Goal: Find specific page/section: Find specific page/section

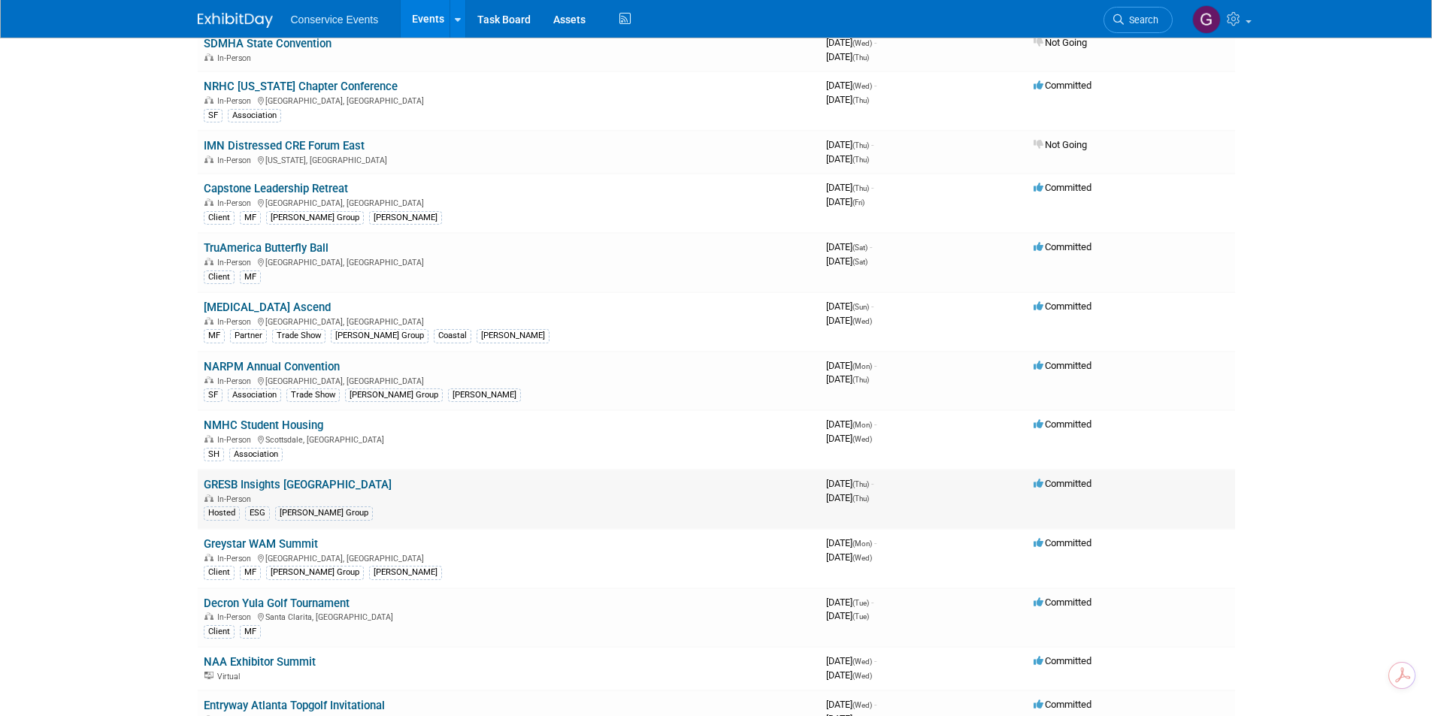
scroll to position [601, 0]
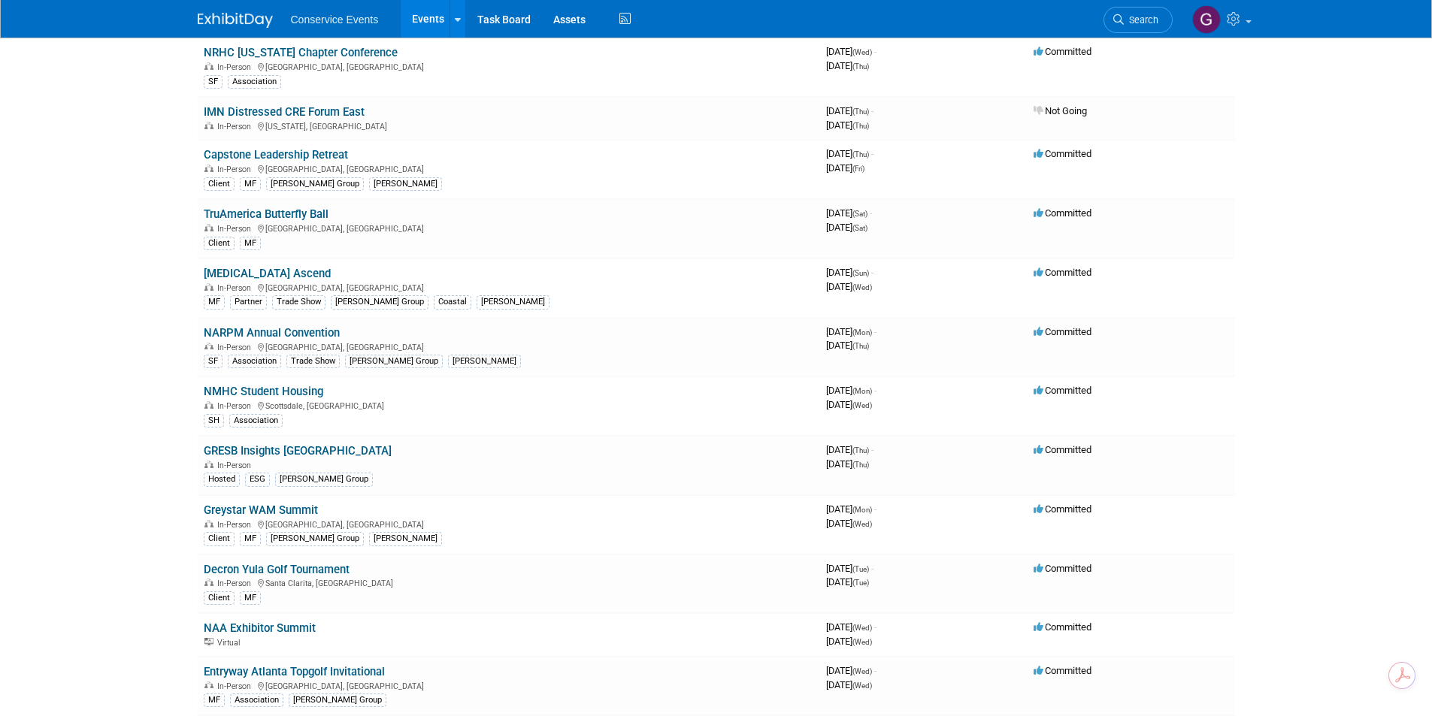
click at [239, 511] on link "Greystar WAM Summit" at bounding box center [261, 511] width 114 height 14
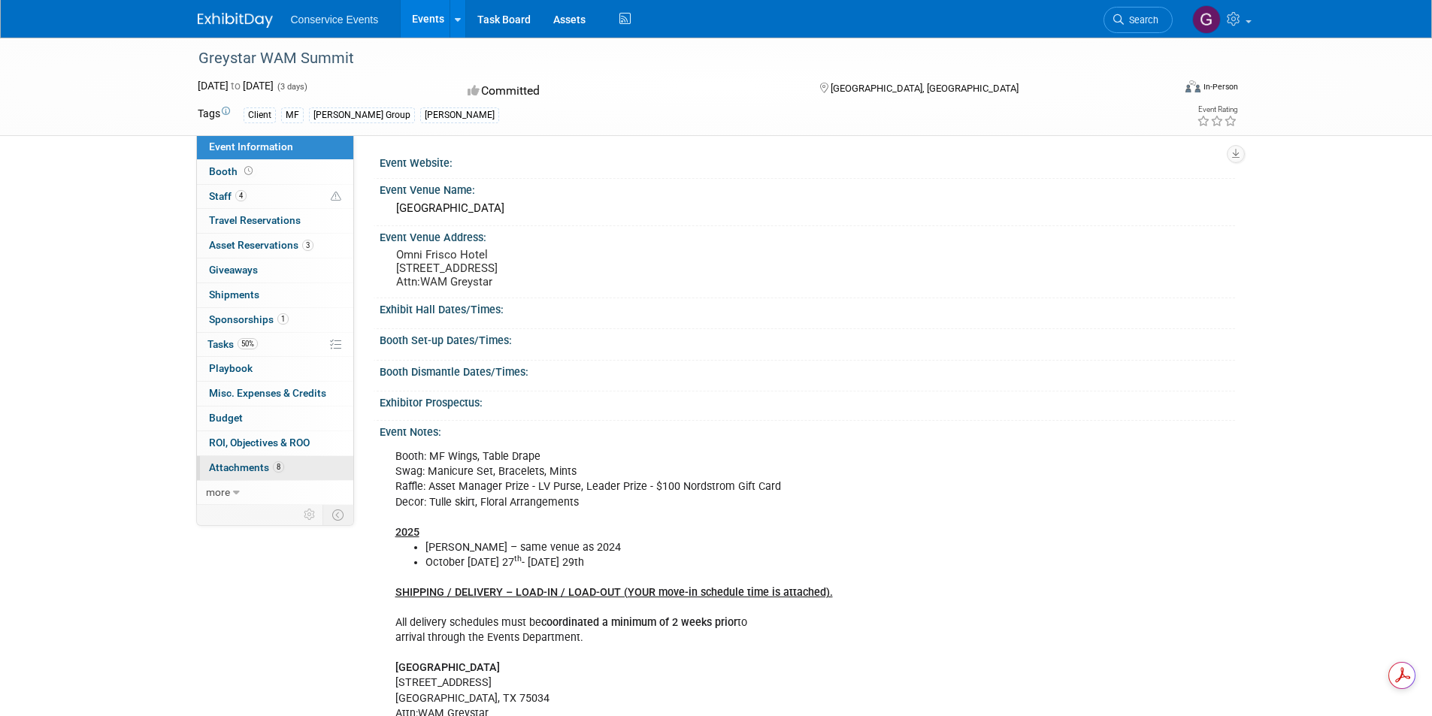
click at [253, 463] on span "Attachments 8" at bounding box center [246, 468] width 75 height 12
